Goal: Information Seeking & Learning: Learn about a topic

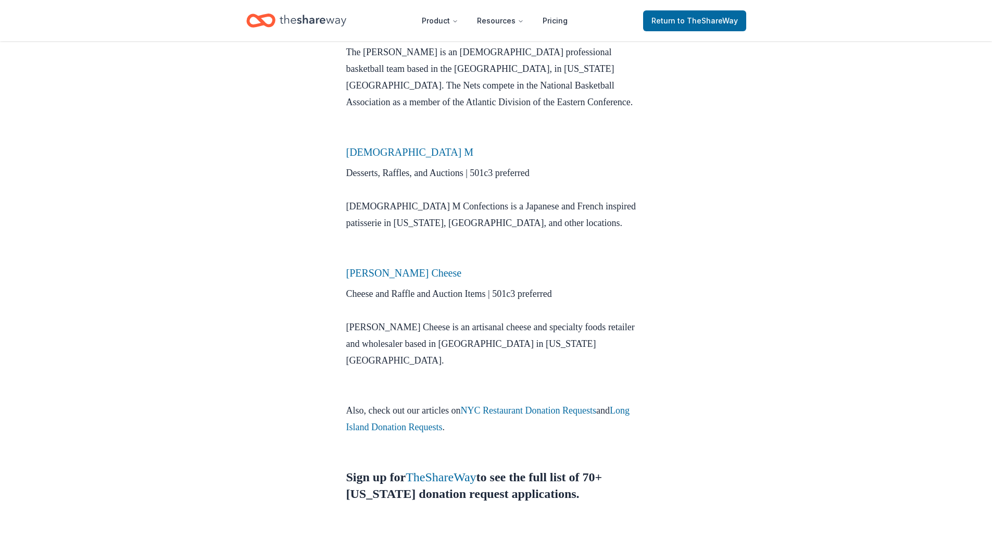
scroll to position [726, 0]
click at [454, 407] on link "Long Island Donation Requests" at bounding box center [487, 420] width 283 height 27
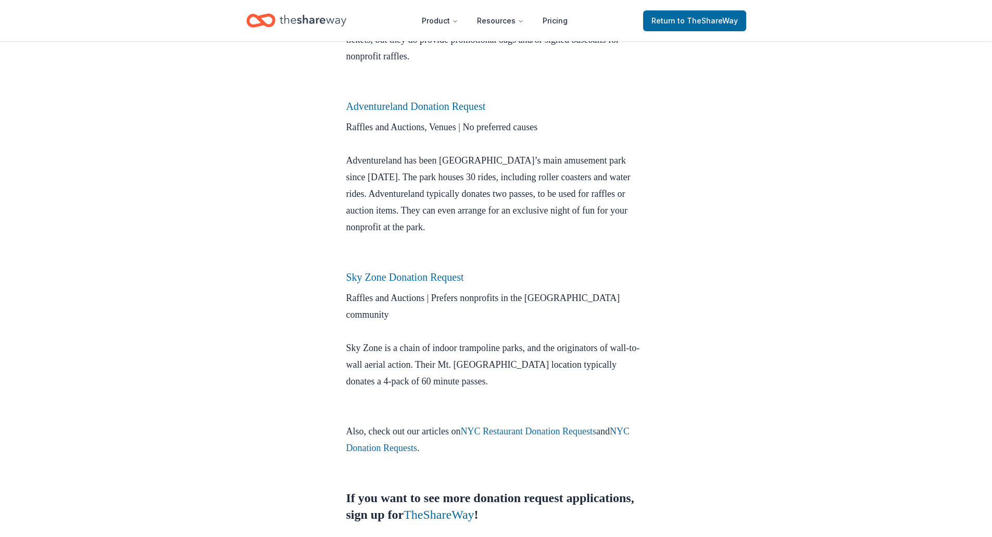
scroll to position [785, 0]
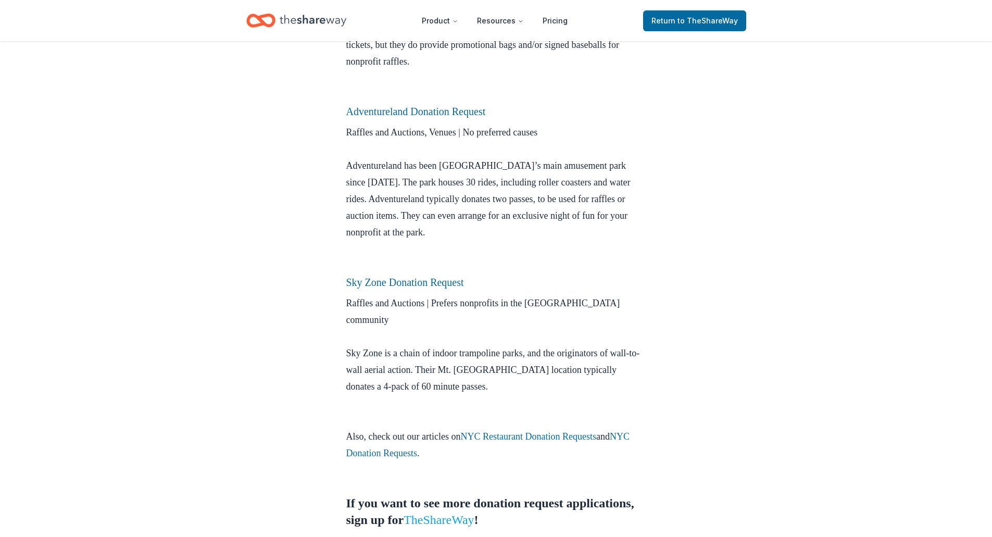
click at [474, 513] on link "TheShareWay" at bounding box center [439, 520] width 70 height 14
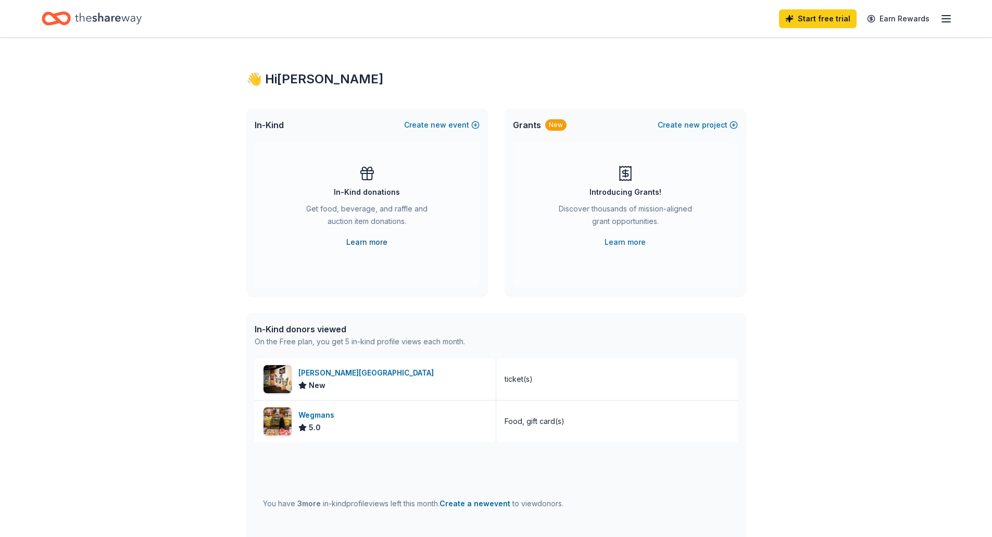
click at [367, 243] on link "Learn more" at bounding box center [366, 242] width 41 height 13
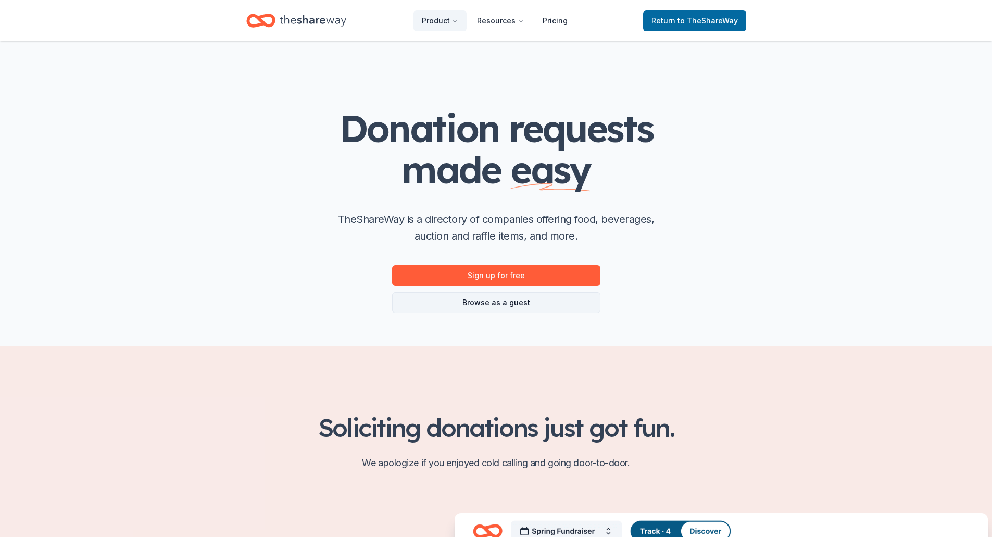
click at [439, 300] on link "Browse as a guest" at bounding box center [496, 302] width 208 height 21
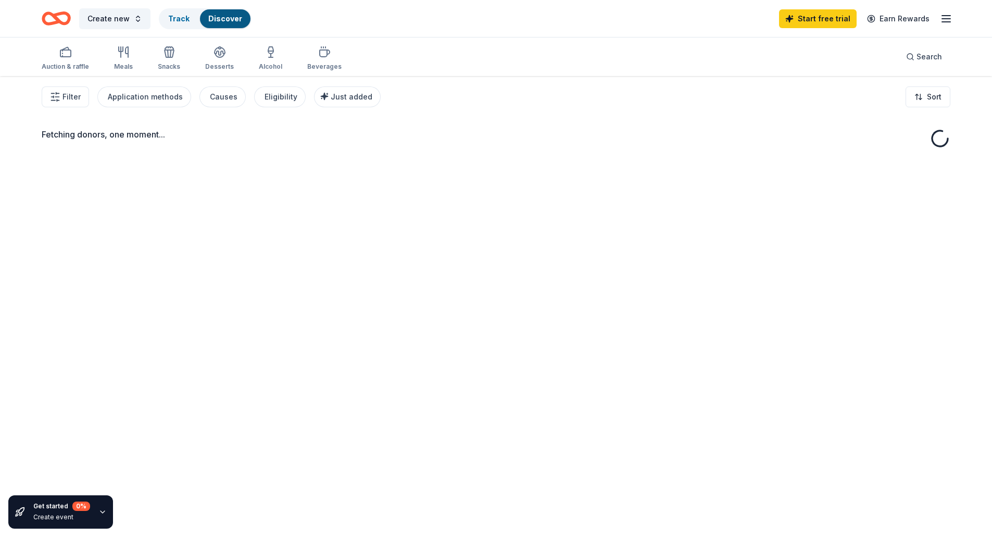
click at [494, 301] on div "Fetching donors, one moment..." at bounding box center [496, 344] width 992 height 537
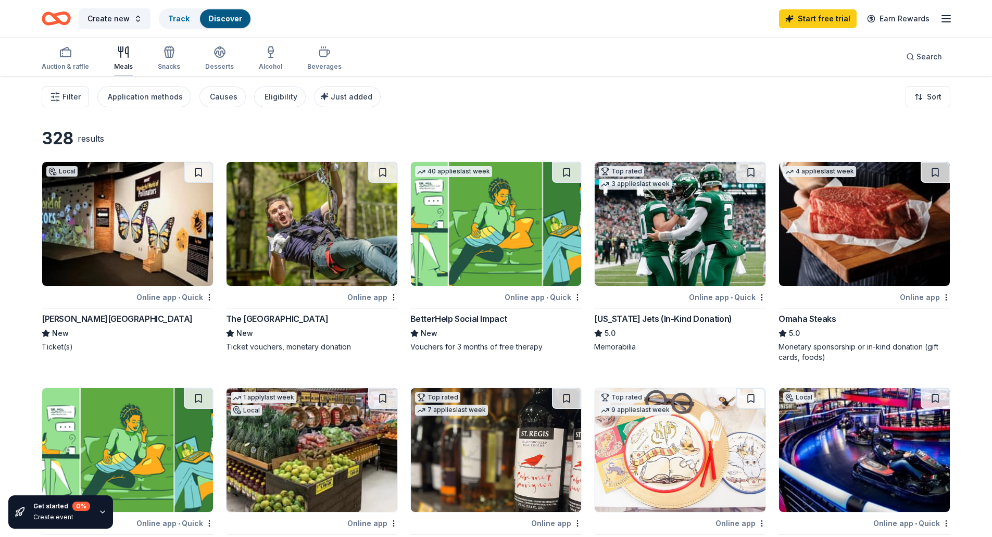
click at [122, 63] on div "Meals" at bounding box center [123, 67] width 19 height 8
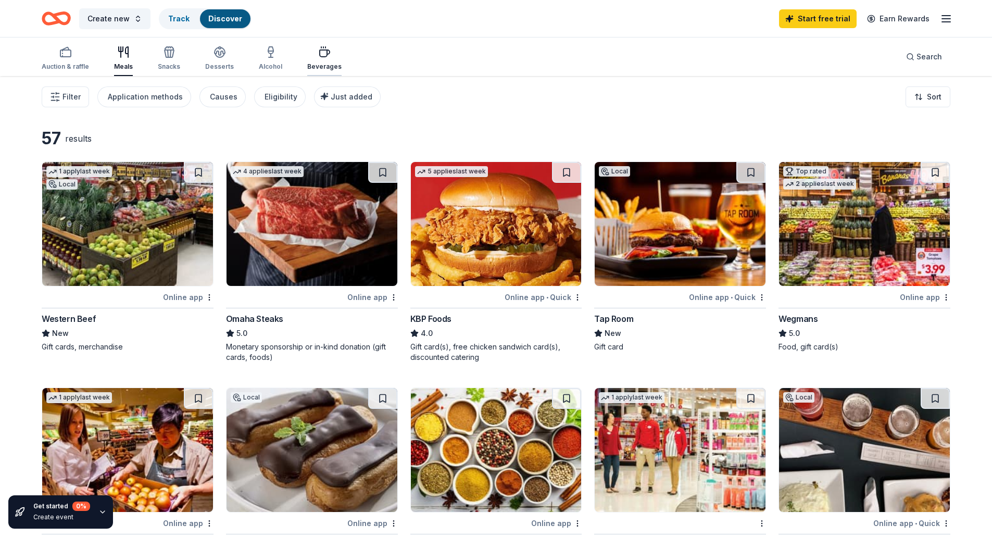
click at [320, 58] on div "Beverages" at bounding box center [324, 58] width 34 height 25
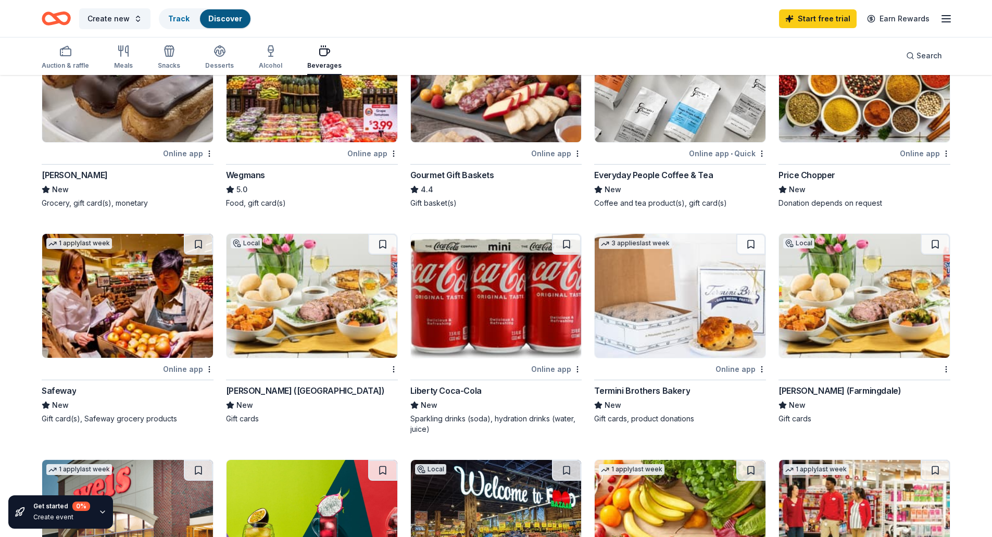
scroll to position [125, 0]
